Goal: Task Accomplishment & Management: Use online tool/utility

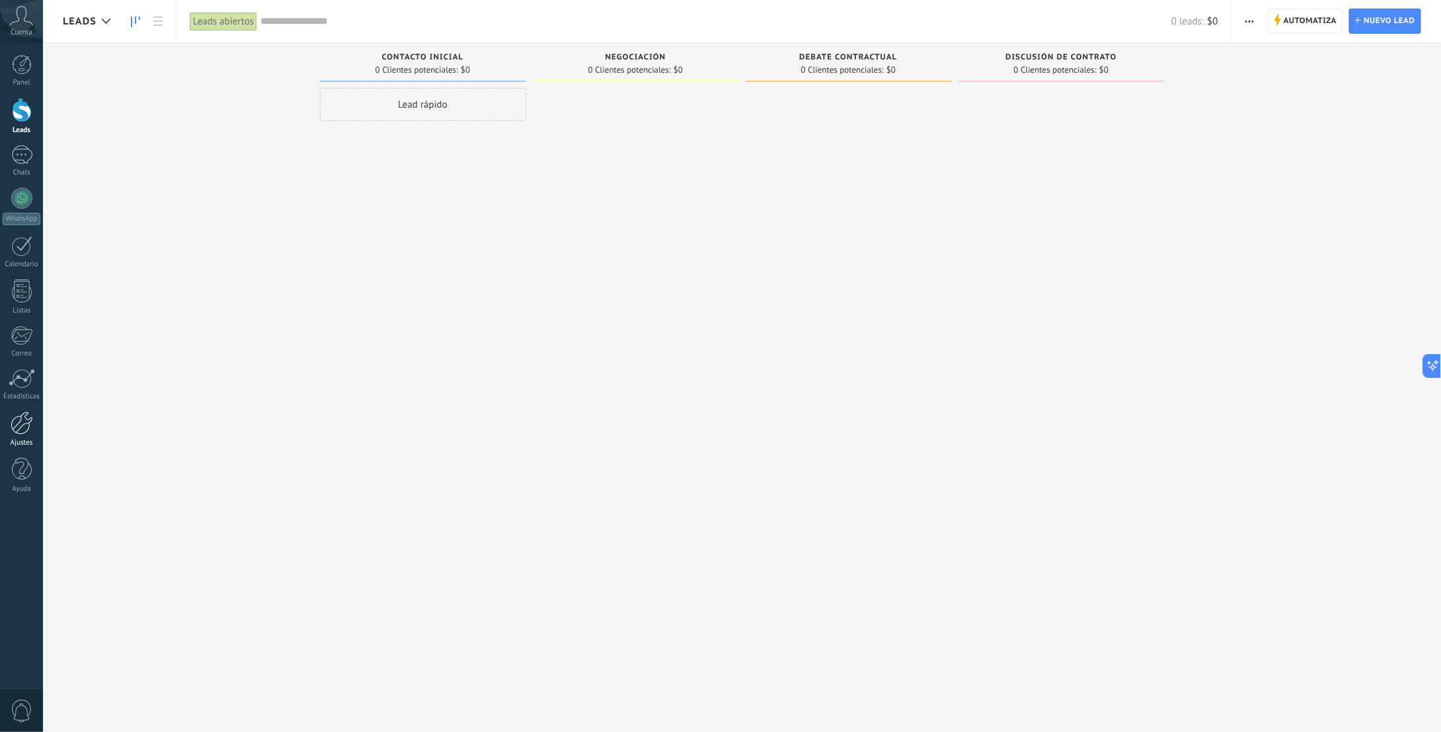
click at [19, 430] on div at bounding box center [22, 423] width 22 height 23
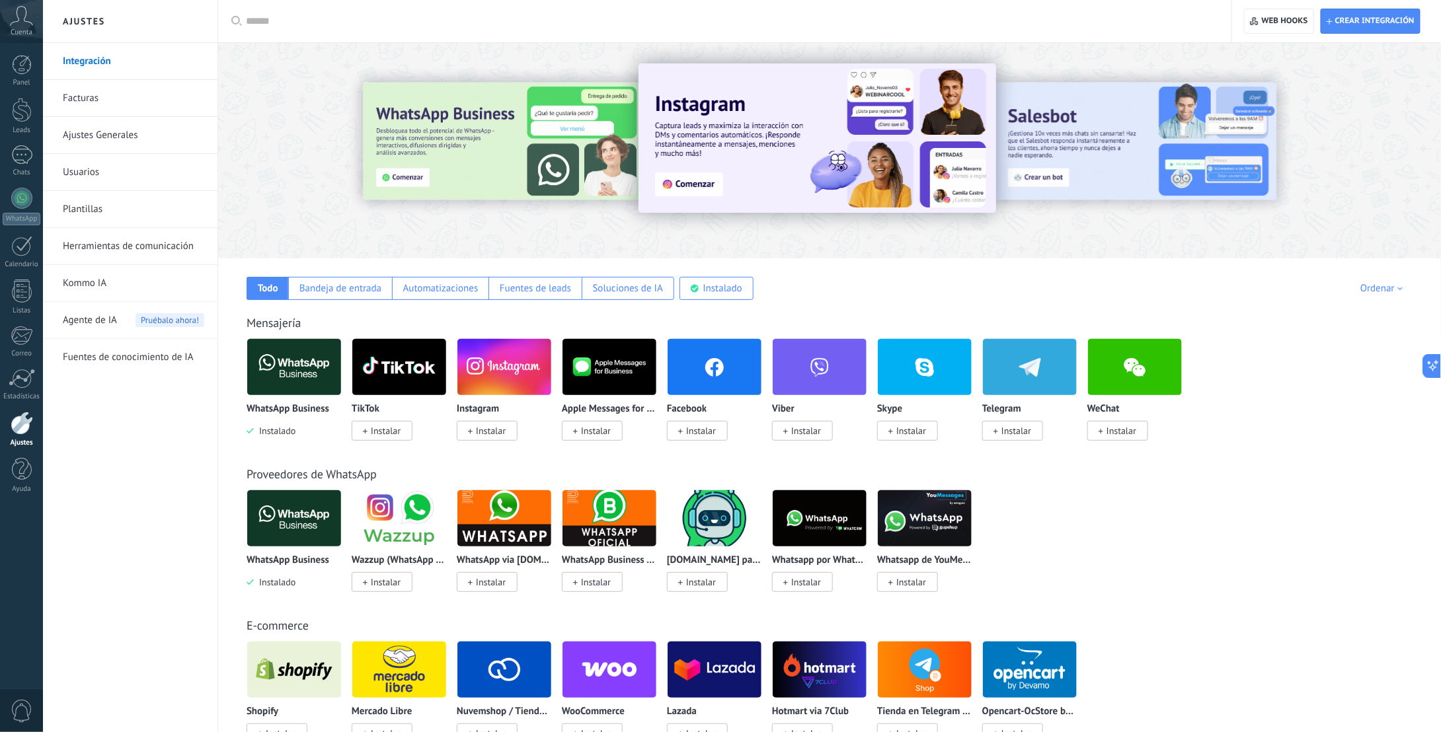
click at [722, 369] on img at bounding box center [715, 367] width 94 height 64
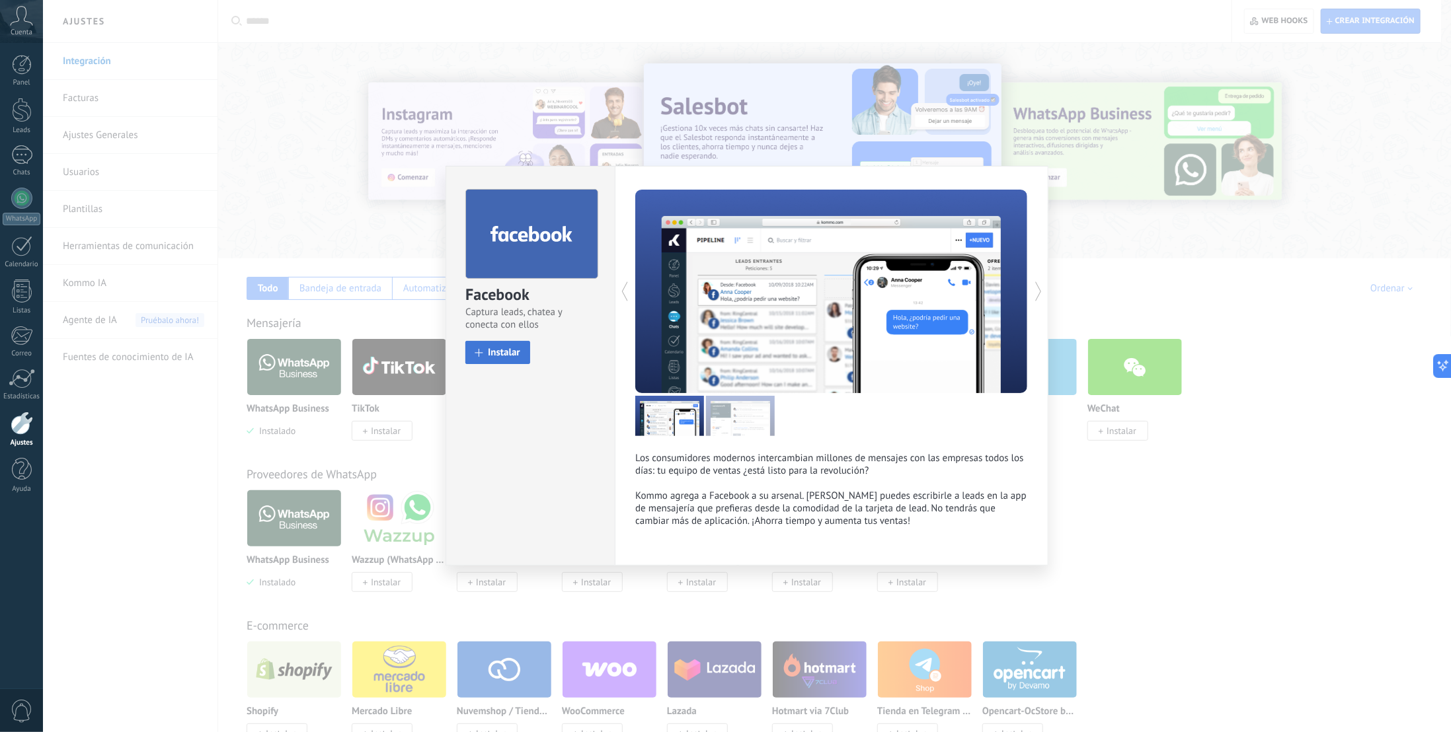
click at [515, 352] on span "Instalar" at bounding box center [504, 353] width 32 height 10
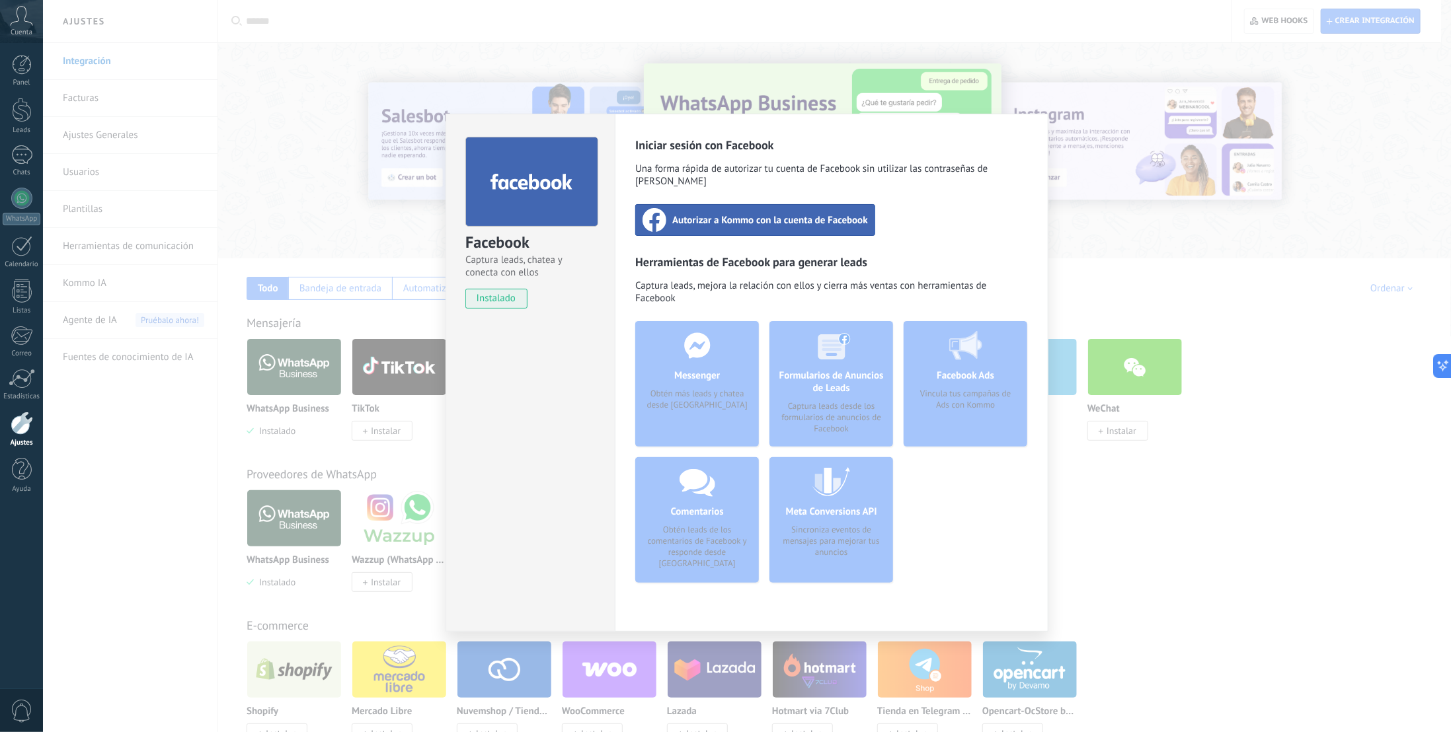
click at [494, 300] on span "instalado" at bounding box center [496, 299] width 60 height 20
click at [781, 215] on div "Autorizar a Kommo con la cuenta de Facebook" at bounding box center [755, 220] width 240 height 32
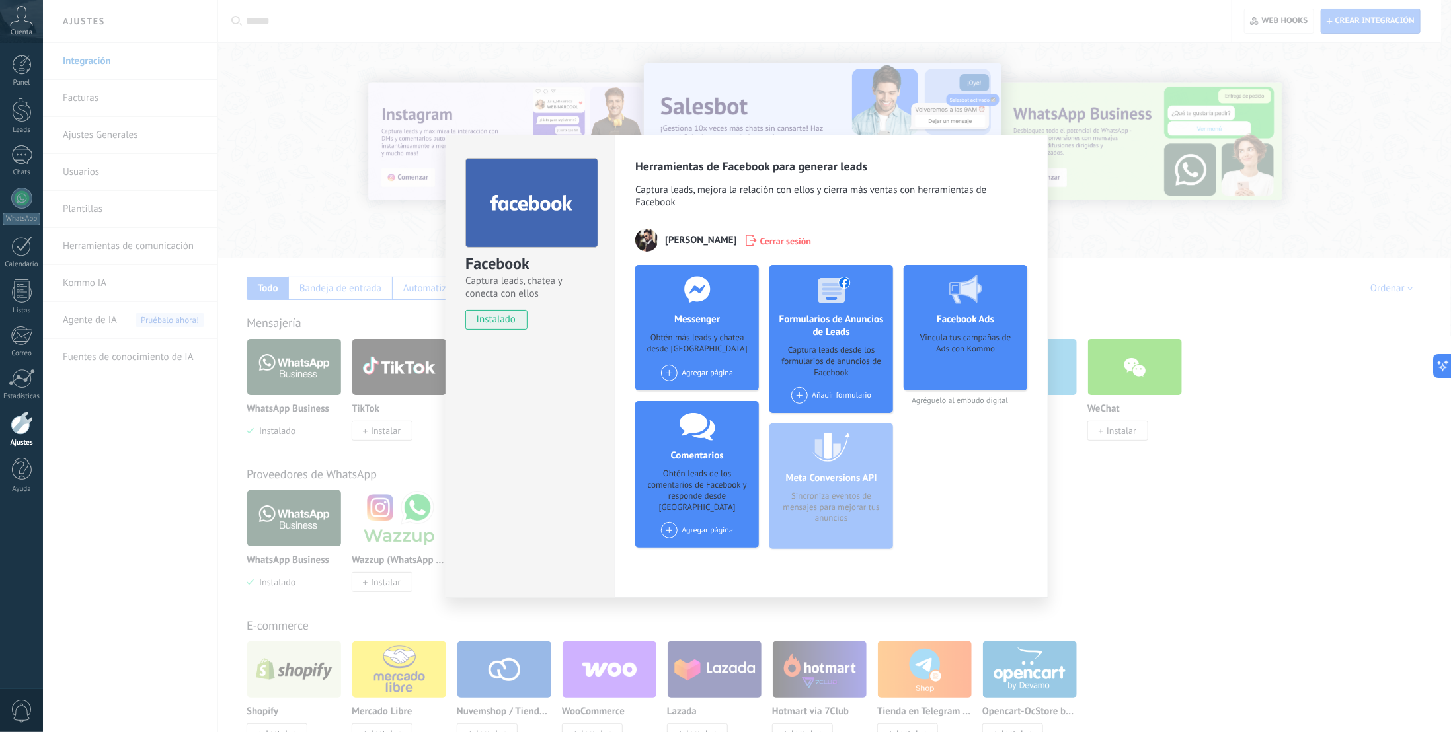
click at [970, 319] on h4 "Facebook Ads" at bounding box center [965, 319] width 64 height 13
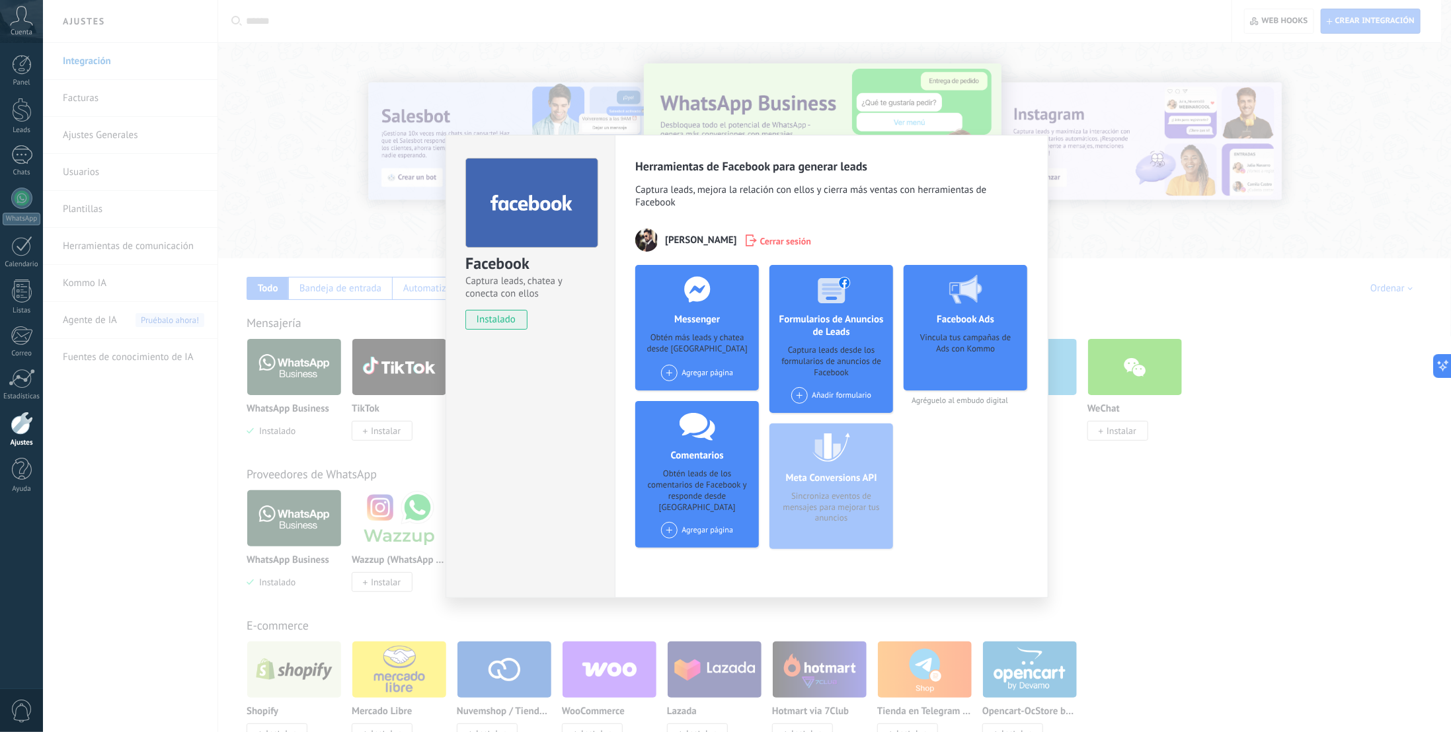
click at [709, 373] on div "Agregar página" at bounding box center [697, 373] width 72 height 17
click at [701, 373] on div "Agregar página [PERSON_NAME] México" at bounding box center [697, 373] width 72 height 17
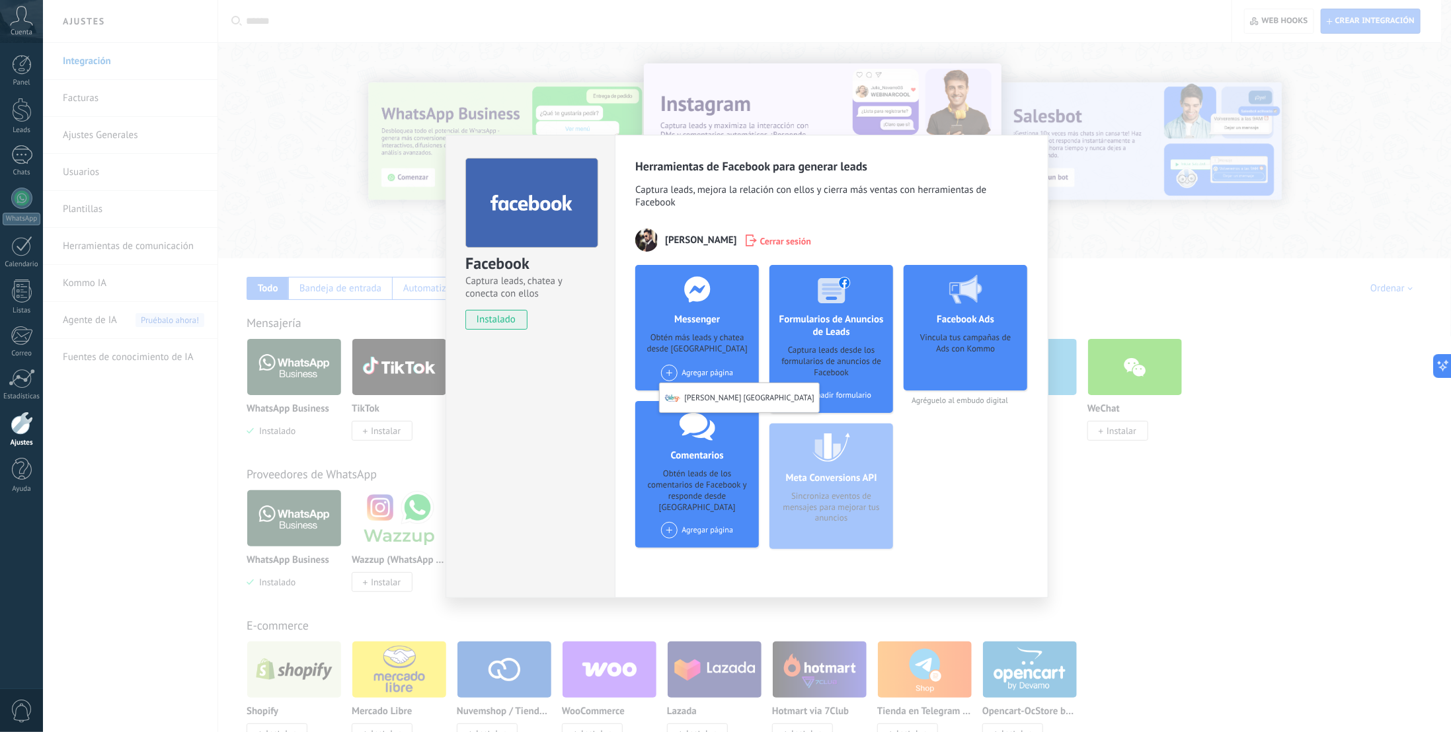
click at [1102, 256] on div "Facebook Captura leads, chatea y conecta con ellos instalado Desinstalar Herram…" at bounding box center [747, 366] width 1408 height 732
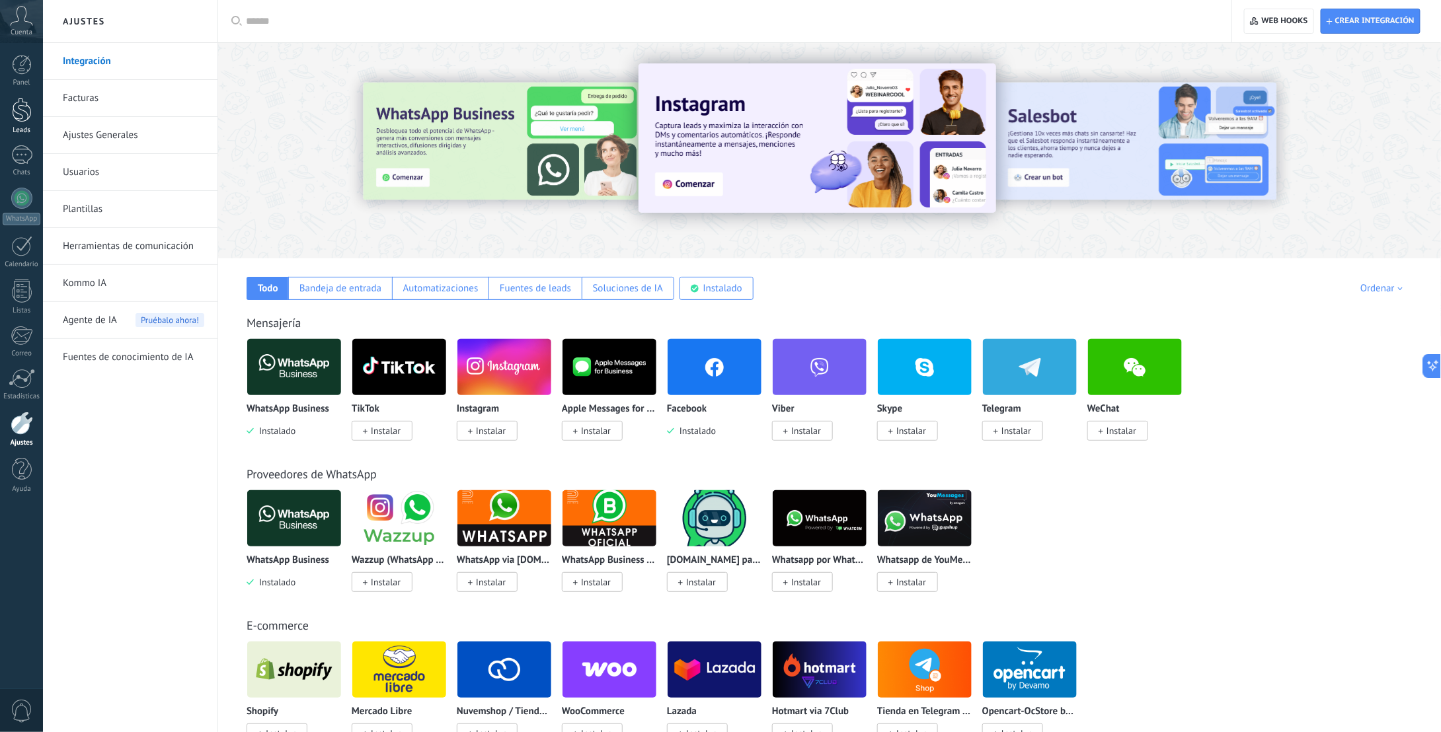
click at [28, 116] on div at bounding box center [22, 110] width 20 height 24
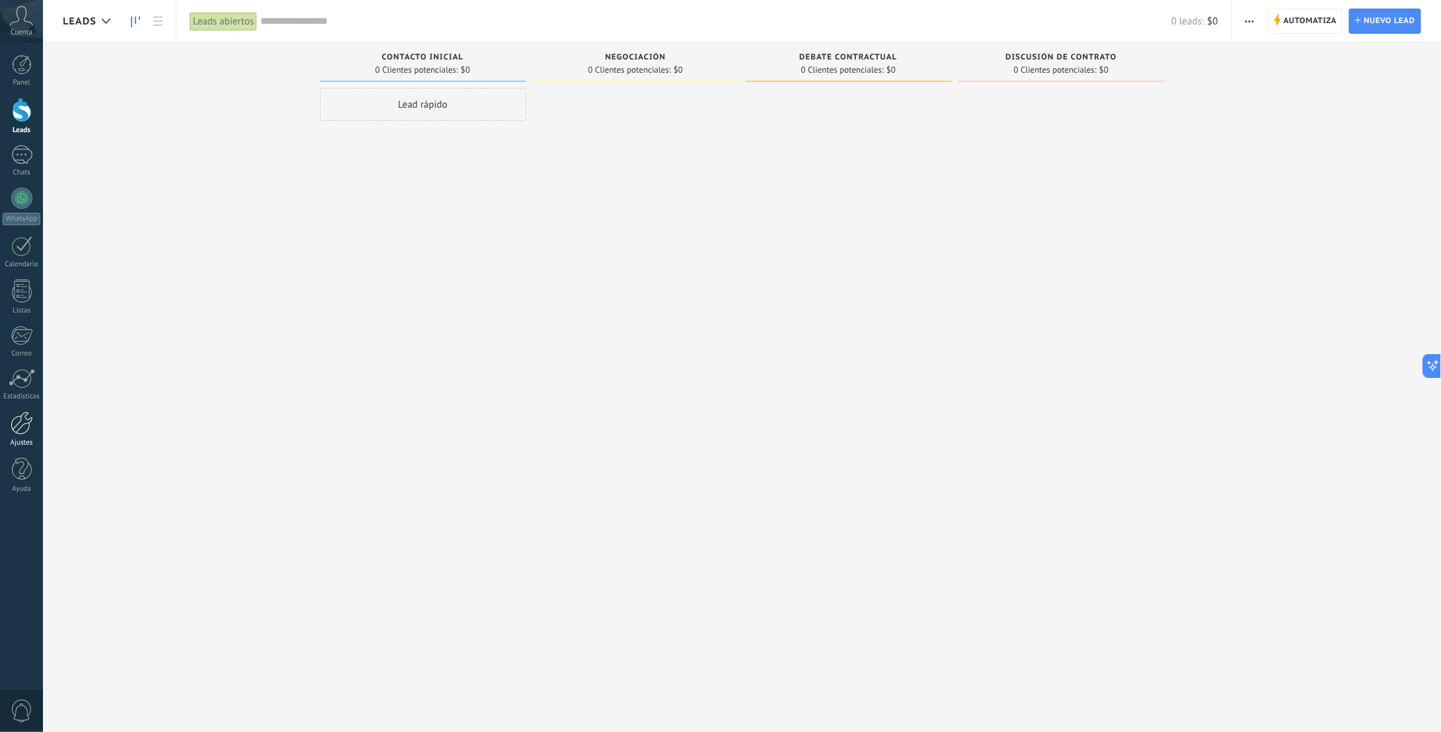
click at [24, 426] on div at bounding box center [22, 423] width 22 height 23
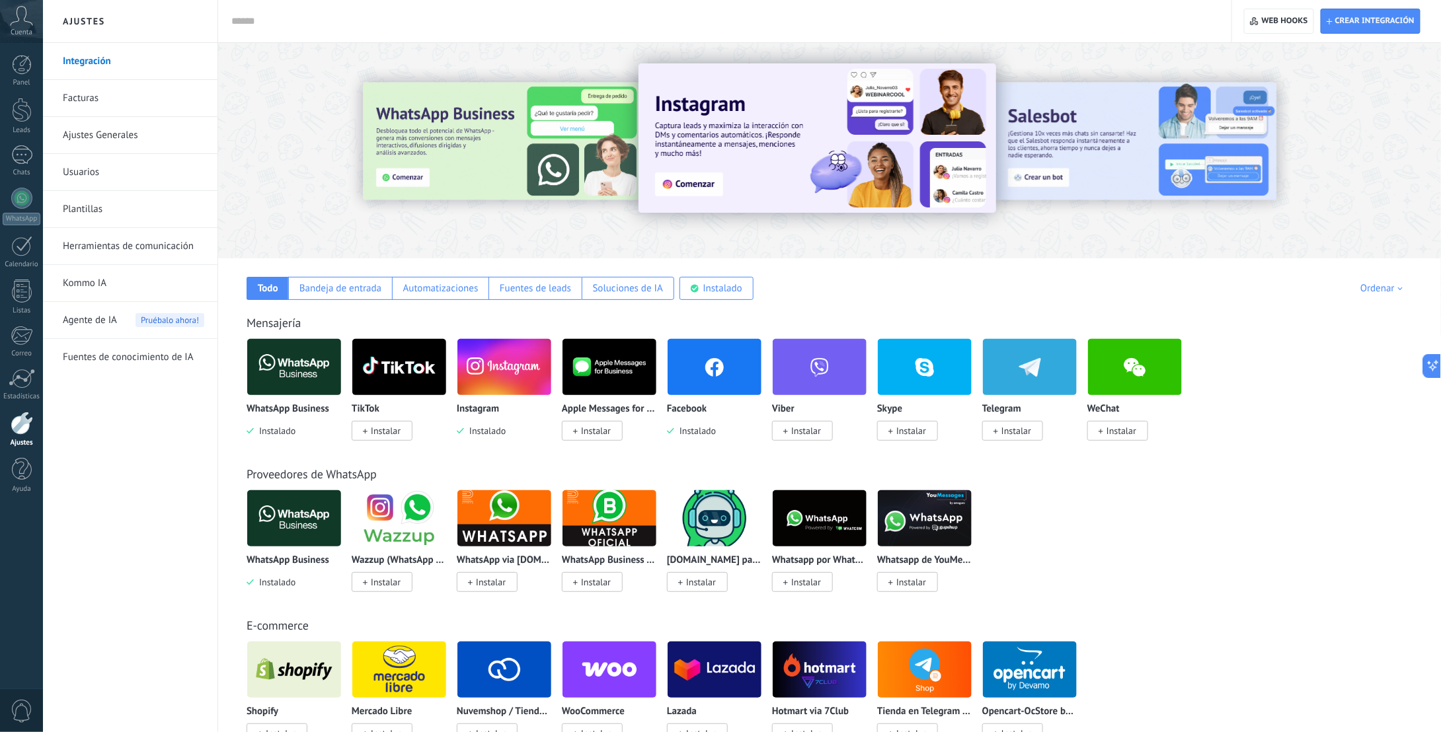
click at [693, 430] on span "Instalado" at bounding box center [695, 431] width 42 height 12
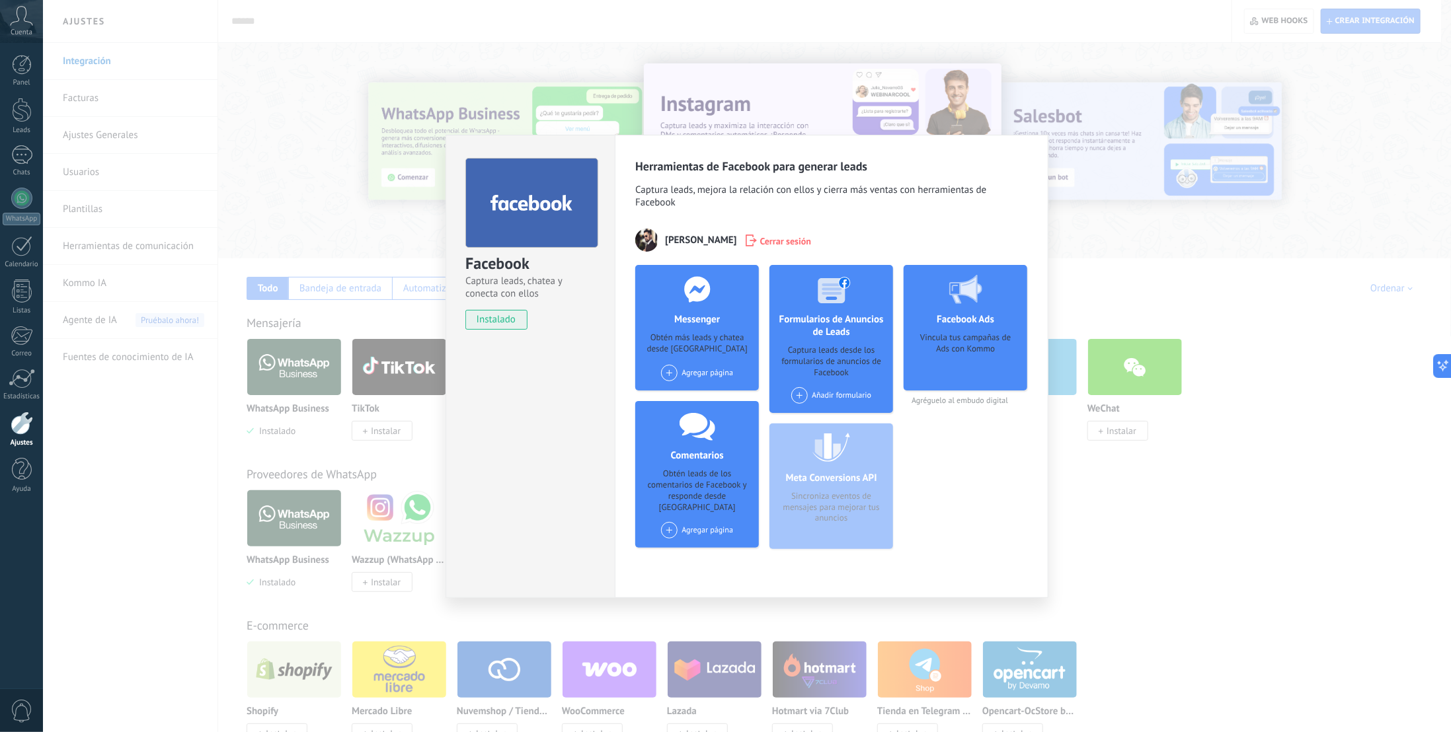
click at [682, 239] on span "[PERSON_NAME]" at bounding box center [700, 240] width 71 height 13
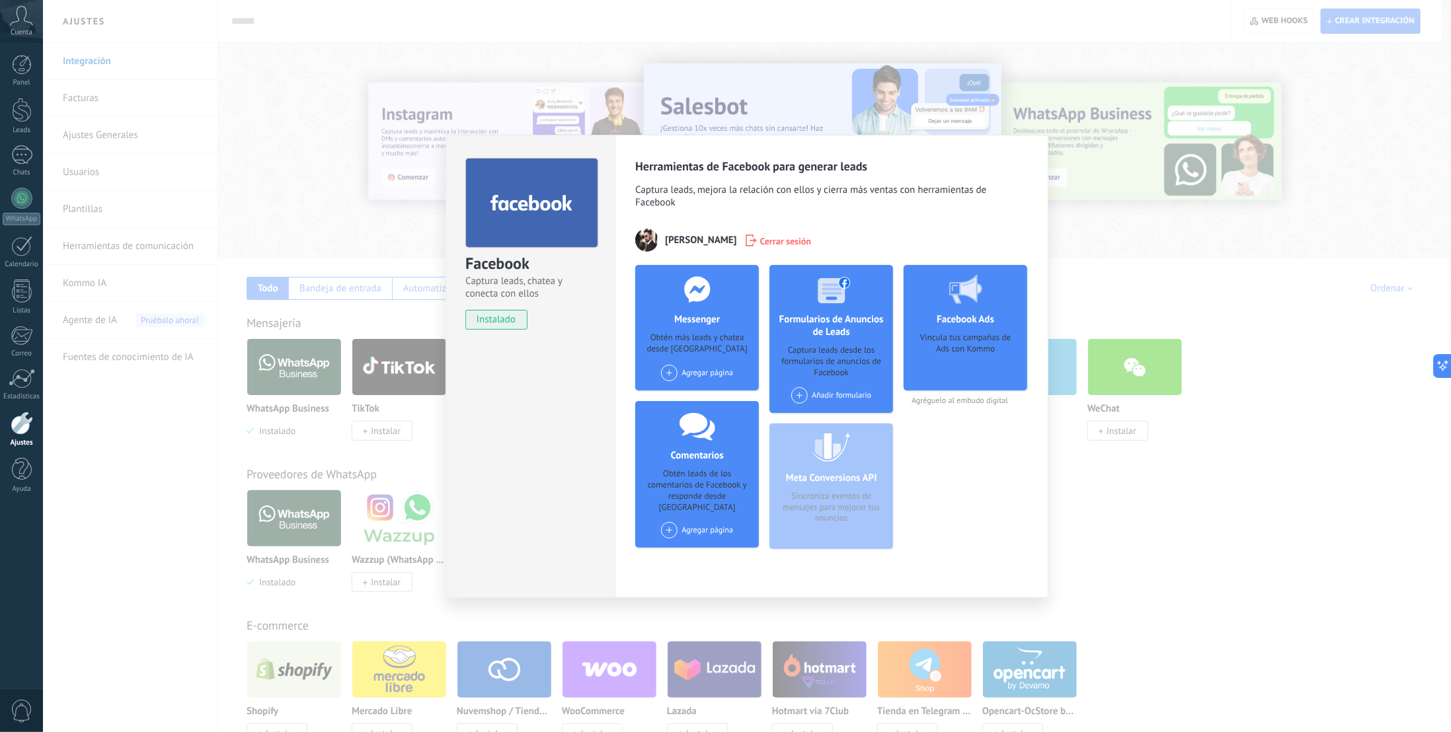
click at [712, 371] on div "Agregar página" at bounding box center [697, 373] width 72 height 17
click at [670, 369] on span at bounding box center [669, 373] width 17 height 17
click at [697, 369] on div "Agregar página [PERSON_NAME] México" at bounding box center [697, 373] width 72 height 17
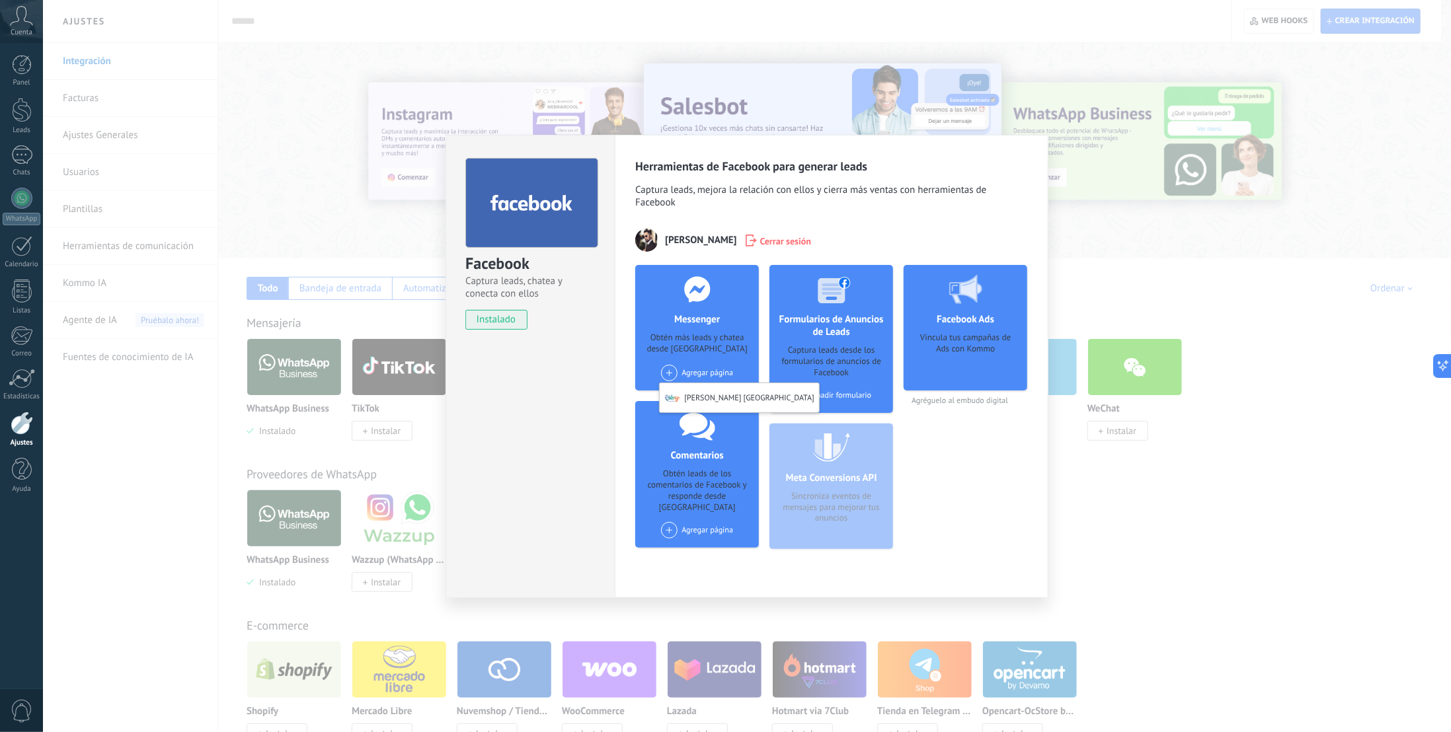
click at [850, 319] on h4 "Formularios de Anuncios de Leads" at bounding box center [831, 325] width 124 height 25
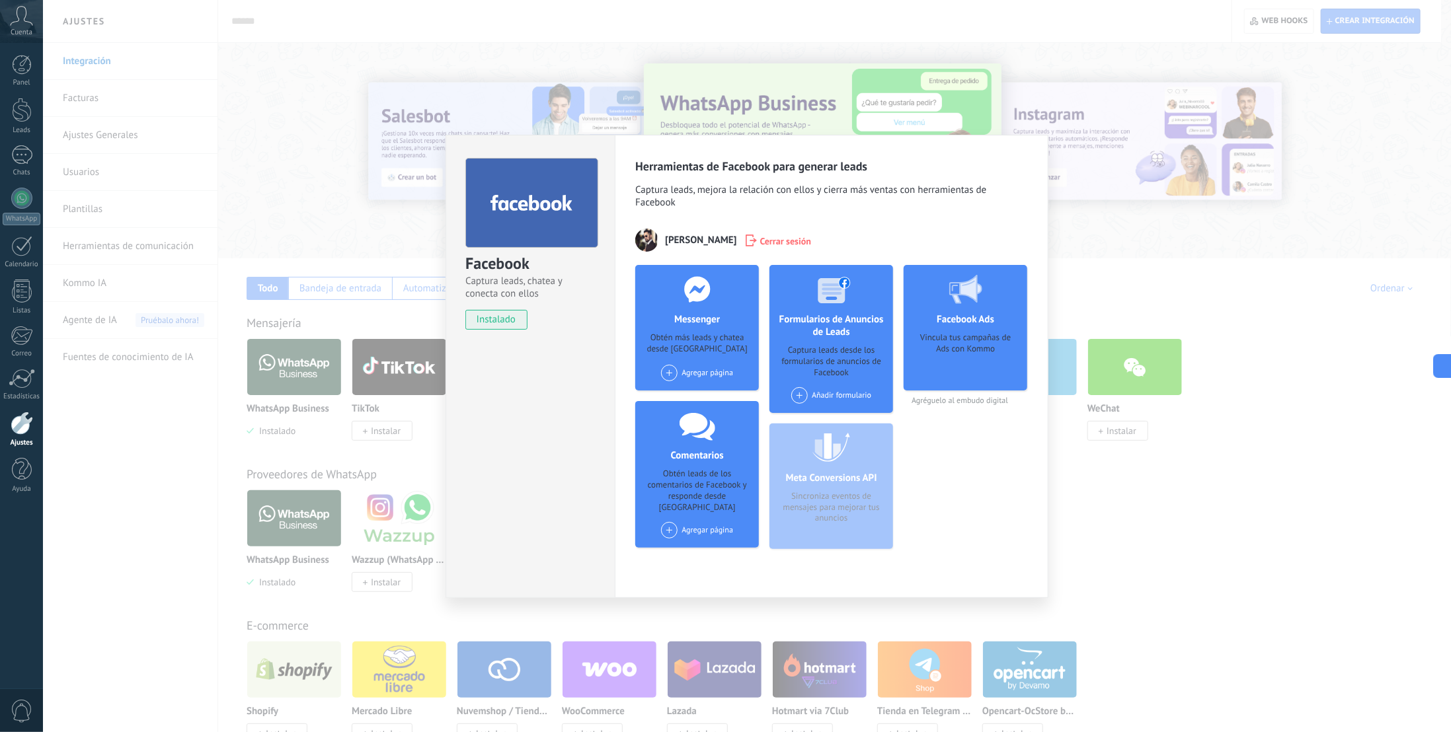
click at [670, 522] on span at bounding box center [669, 530] width 17 height 17
click at [950, 461] on div "Facebook Ads Vincula tus campañas de Ads con Kommo Agréguelo al embudo digital" at bounding box center [965, 412] width 124 height 295
click at [1151, 268] on div "Facebook Captura leads, chatea y conecta con ellos instalado Desinstalar Herram…" at bounding box center [747, 366] width 1408 height 732
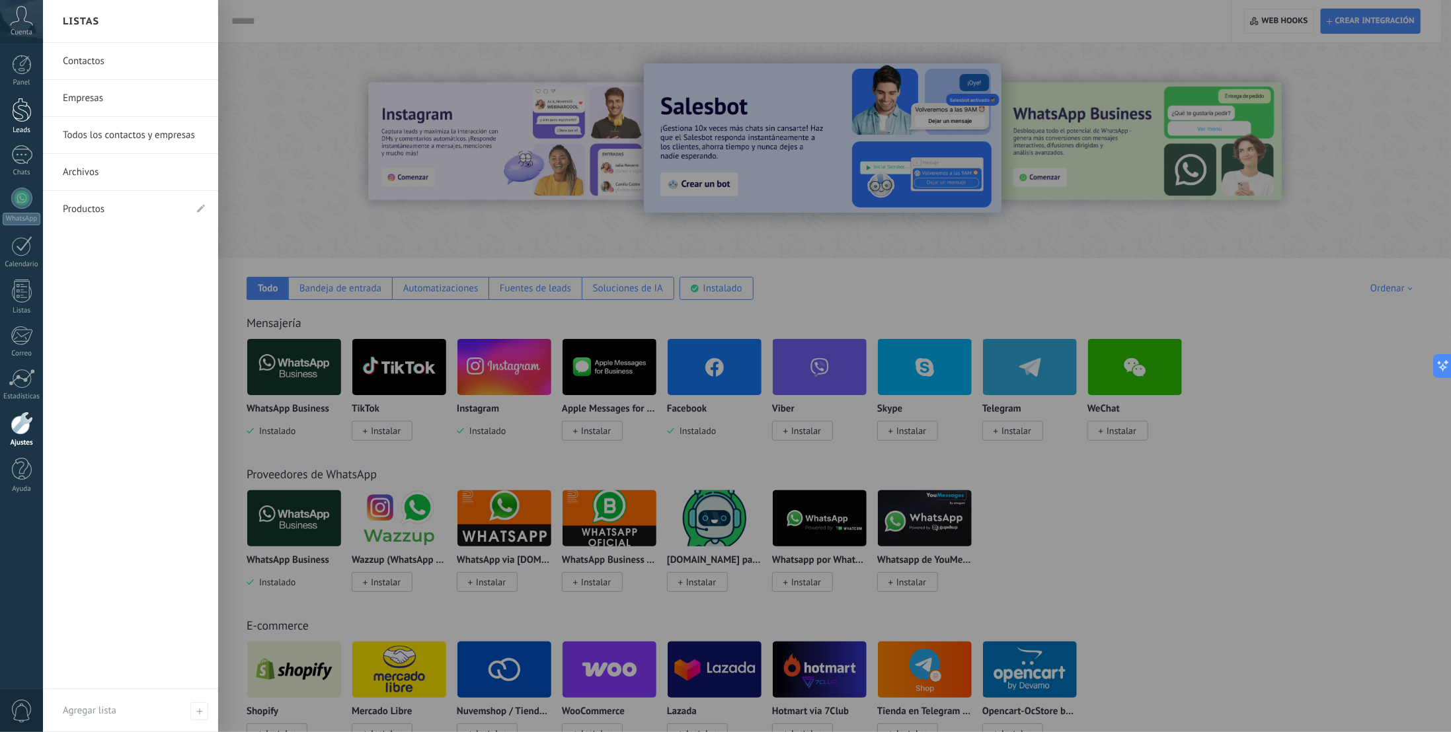
click at [17, 108] on div at bounding box center [22, 110] width 20 height 24
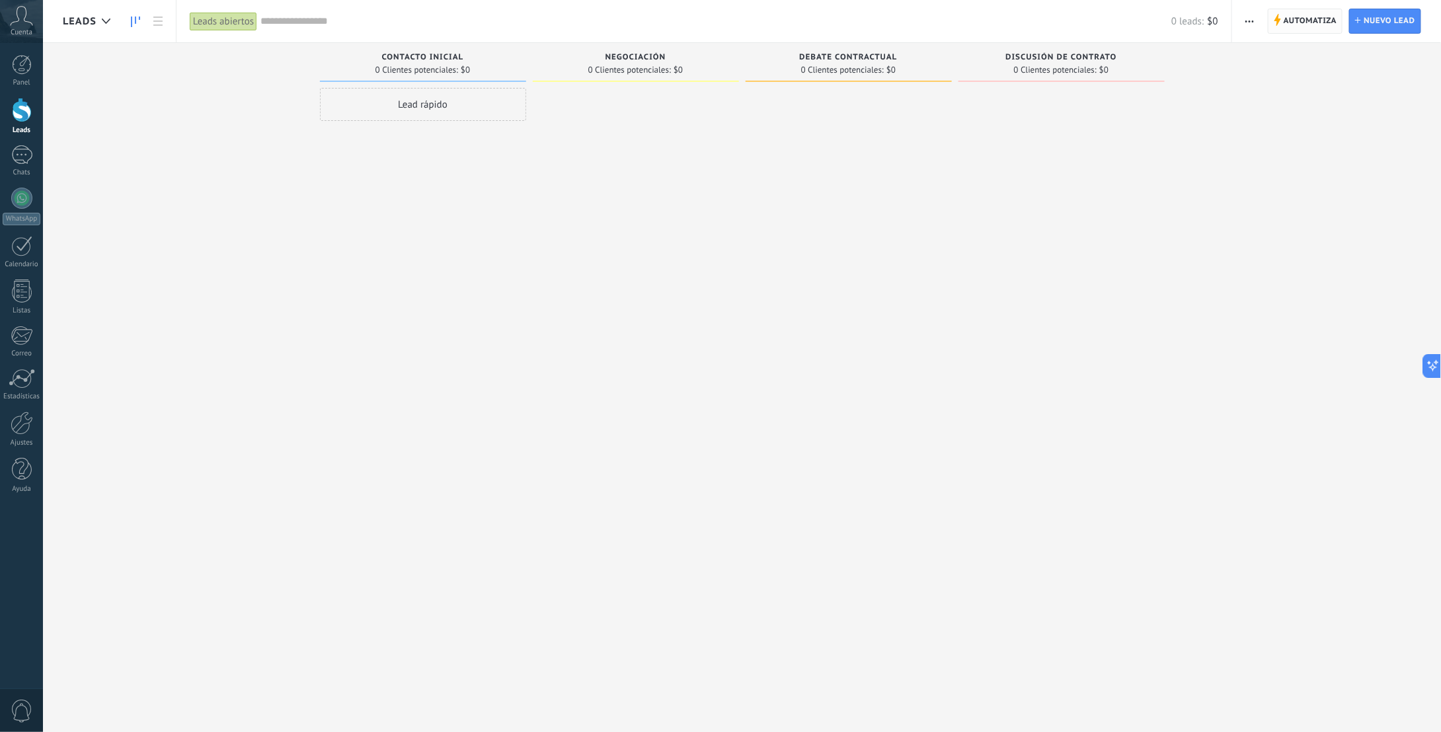
click at [1297, 24] on span "Automatiza" at bounding box center [1311, 21] width 54 height 24
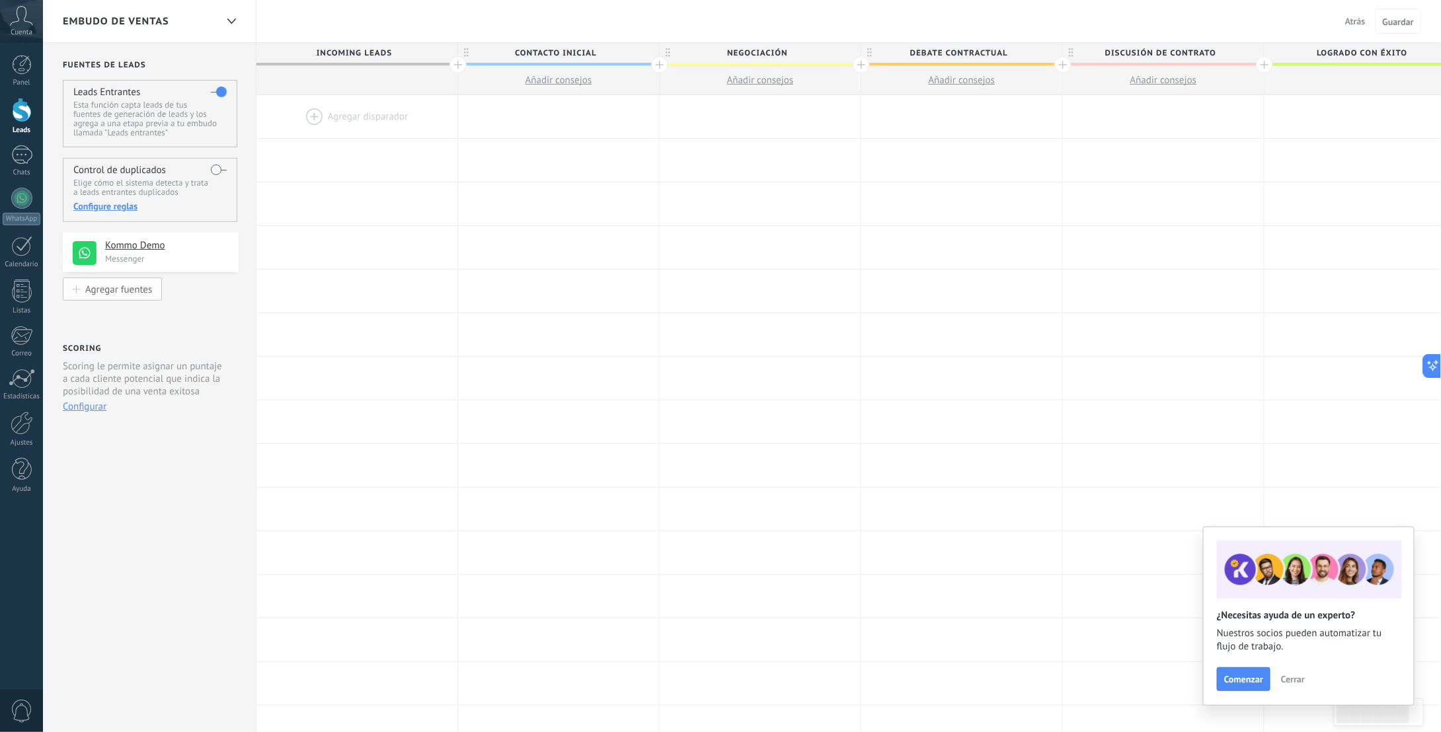
click at [128, 292] on div "Agregar fuentes" at bounding box center [118, 289] width 67 height 11
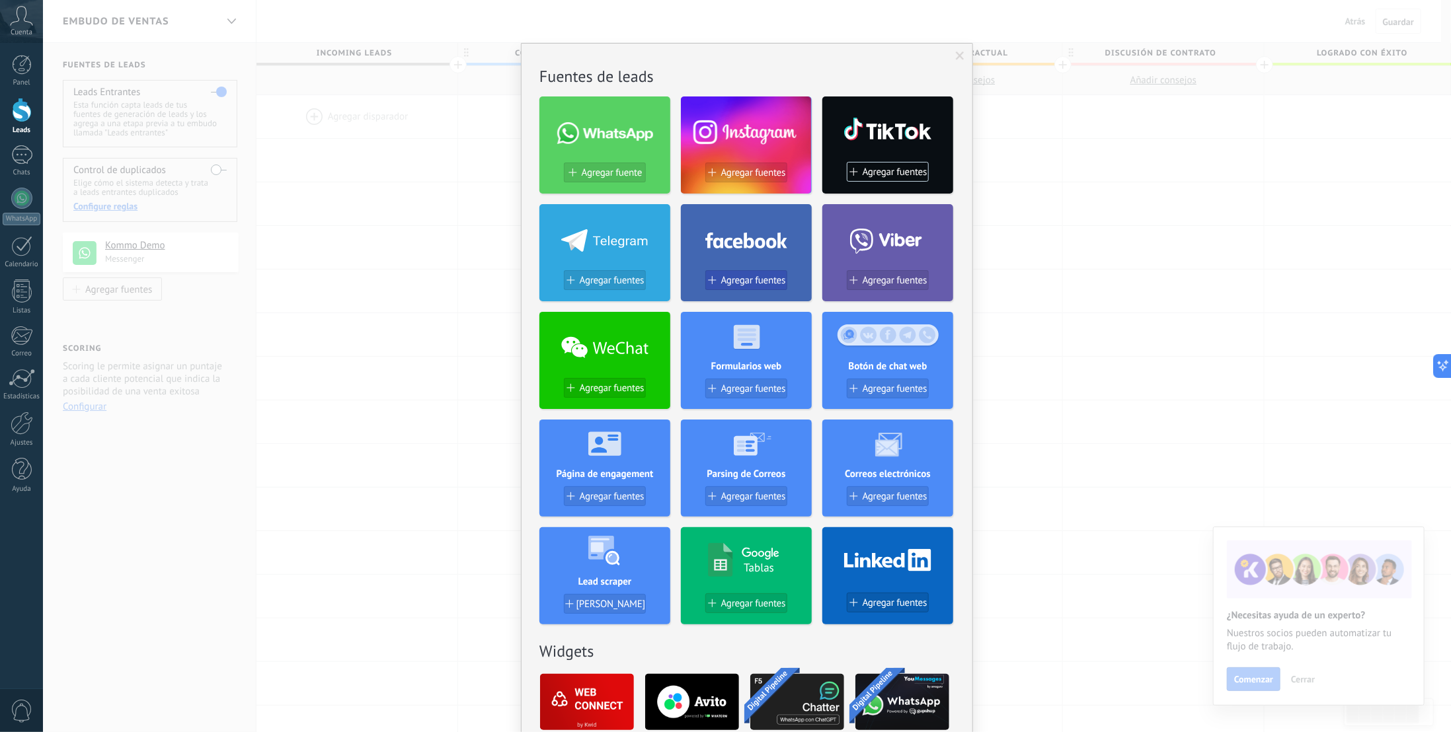
click at [755, 278] on span "Agregar fuentes" at bounding box center [753, 280] width 65 height 11
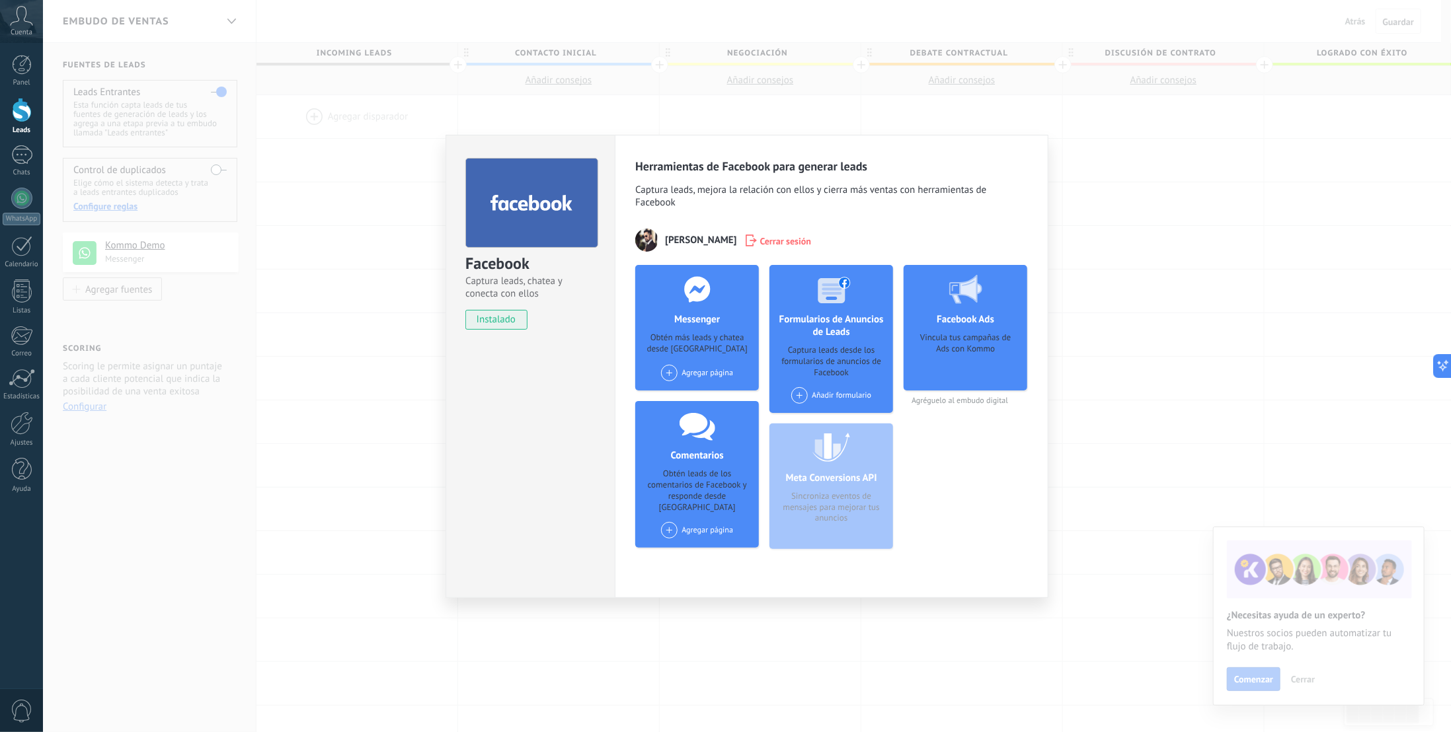
click at [707, 375] on div "Agregar página" at bounding box center [697, 373] width 72 height 17
click at [706, 522] on div "Agregar página" at bounding box center [697, 530] width 72 height 17
click at [1106, 453] on div "Facebook Captura leads, chatea y conecta con ellos instalado Desinstalar Herram…" at bounding box center [747, 366] width 1408 height 732
